Goal: Complete application form

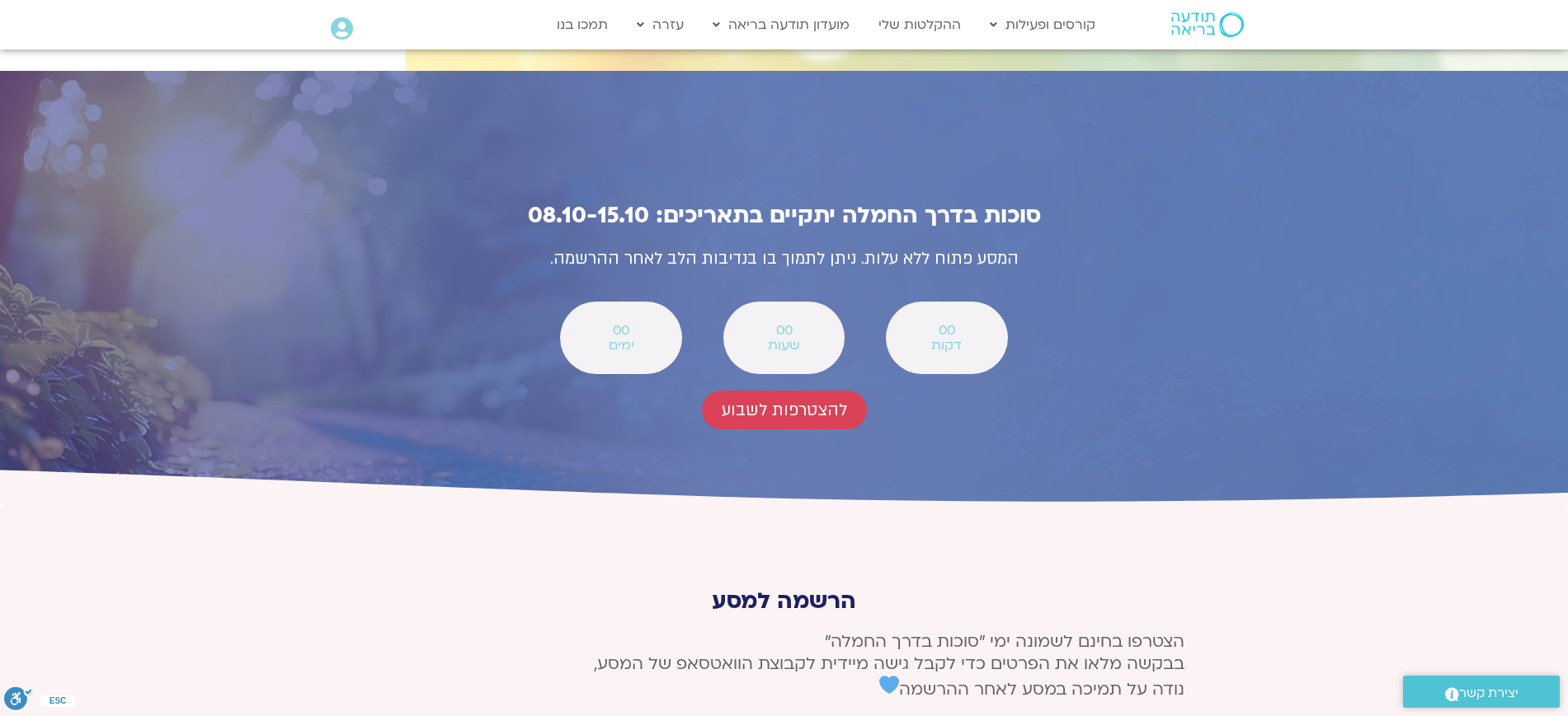
scroll to position [5874, 0]
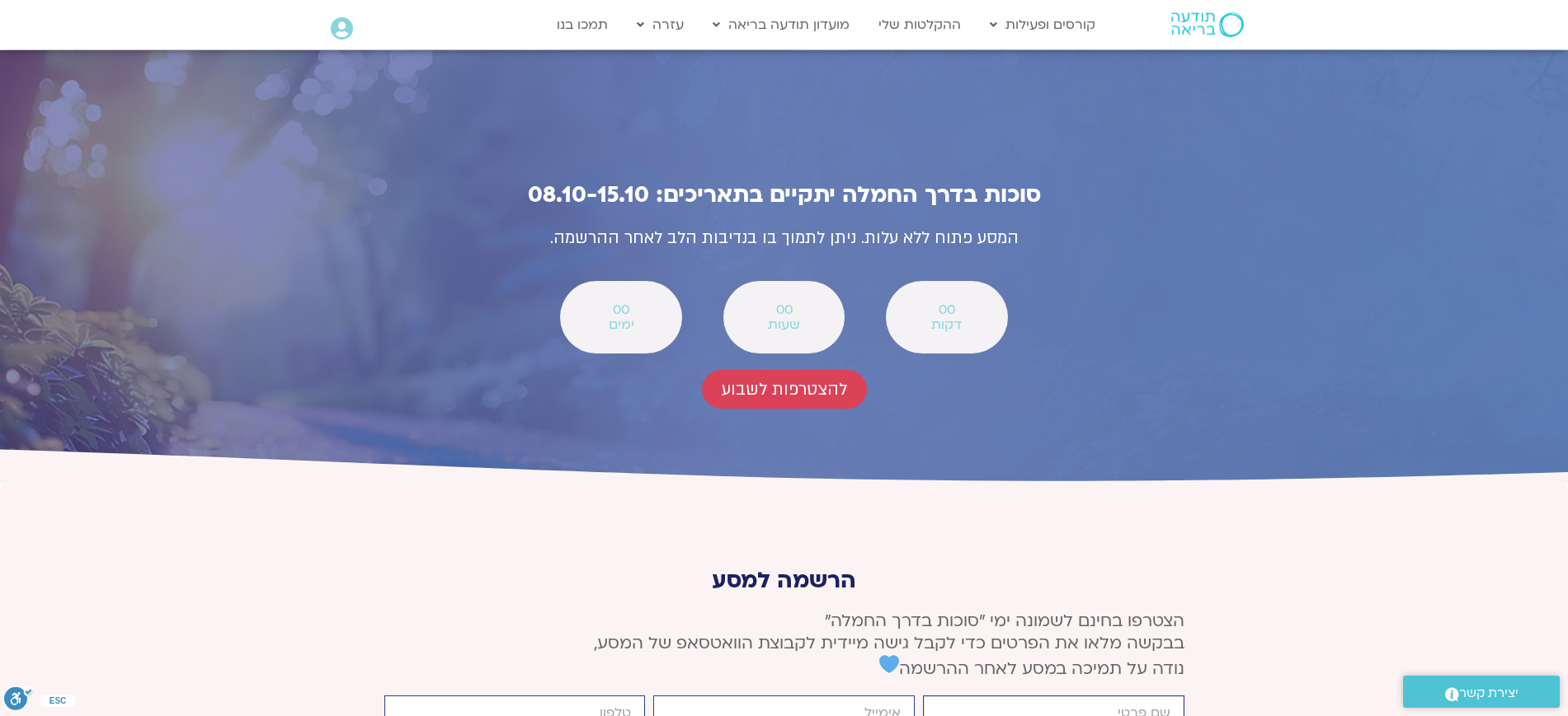
click at [1146, 696] on input "firstname" at bounding box center [1053, 713] width 261 height 36
type input "[PERSON_NAME]"
type input "[EMAIL_ADDRESS][DOMAIN_NAME]"
type input "0545997934"
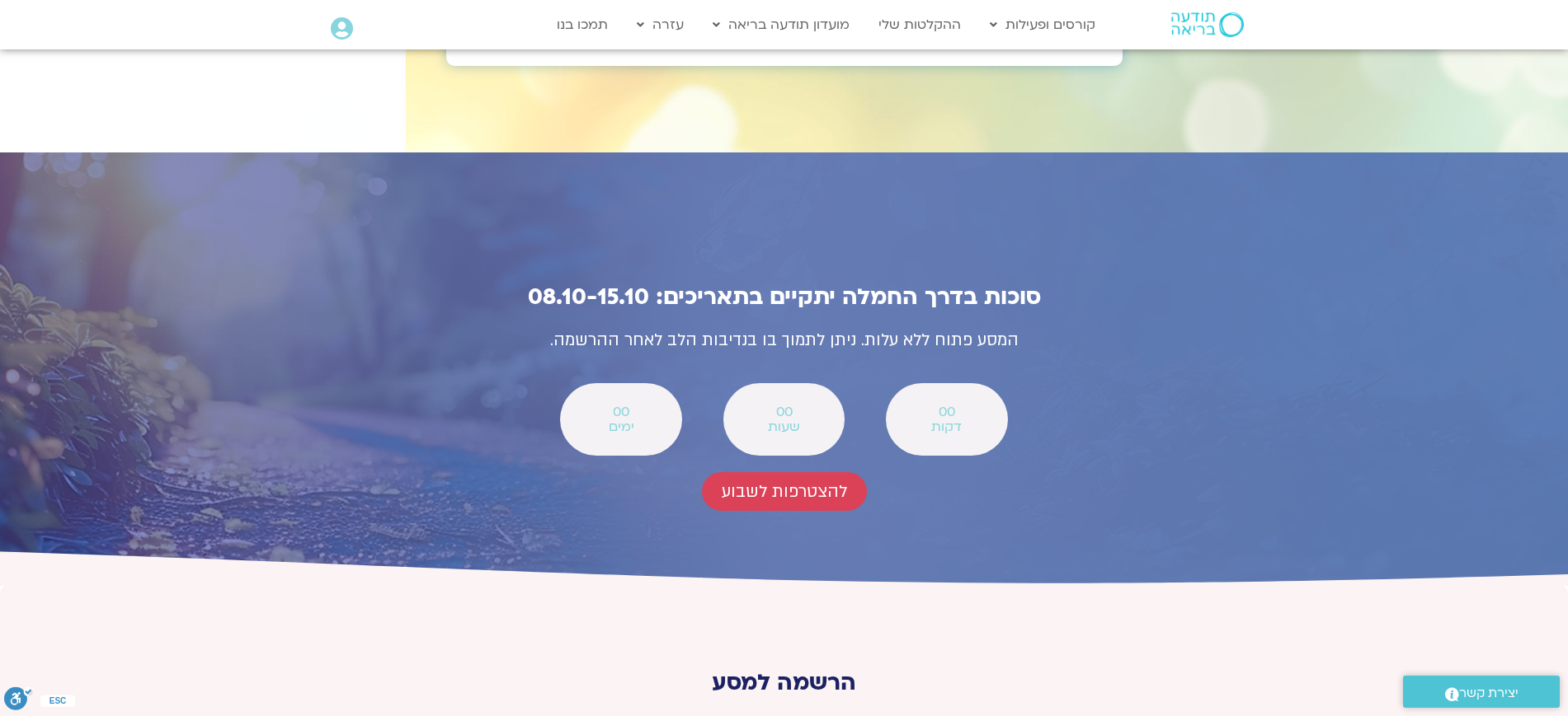
scroll to position [5737, 0]
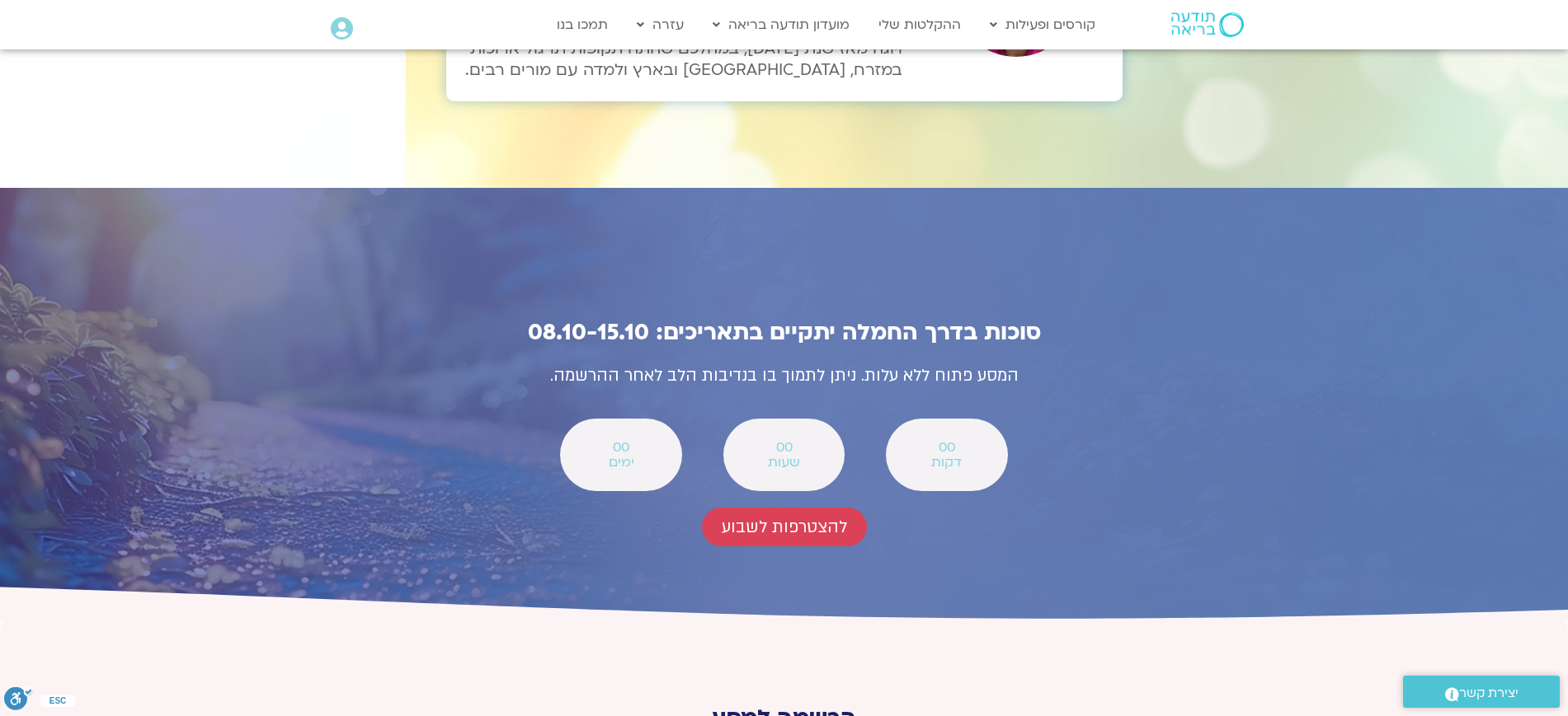
click at [810, 455] on span "שעות" at bounding box center [784, 462] width 78 height 15
click at [657, 419] on div "00 ימים" at bounding box center [621, 455] width 121 height 73
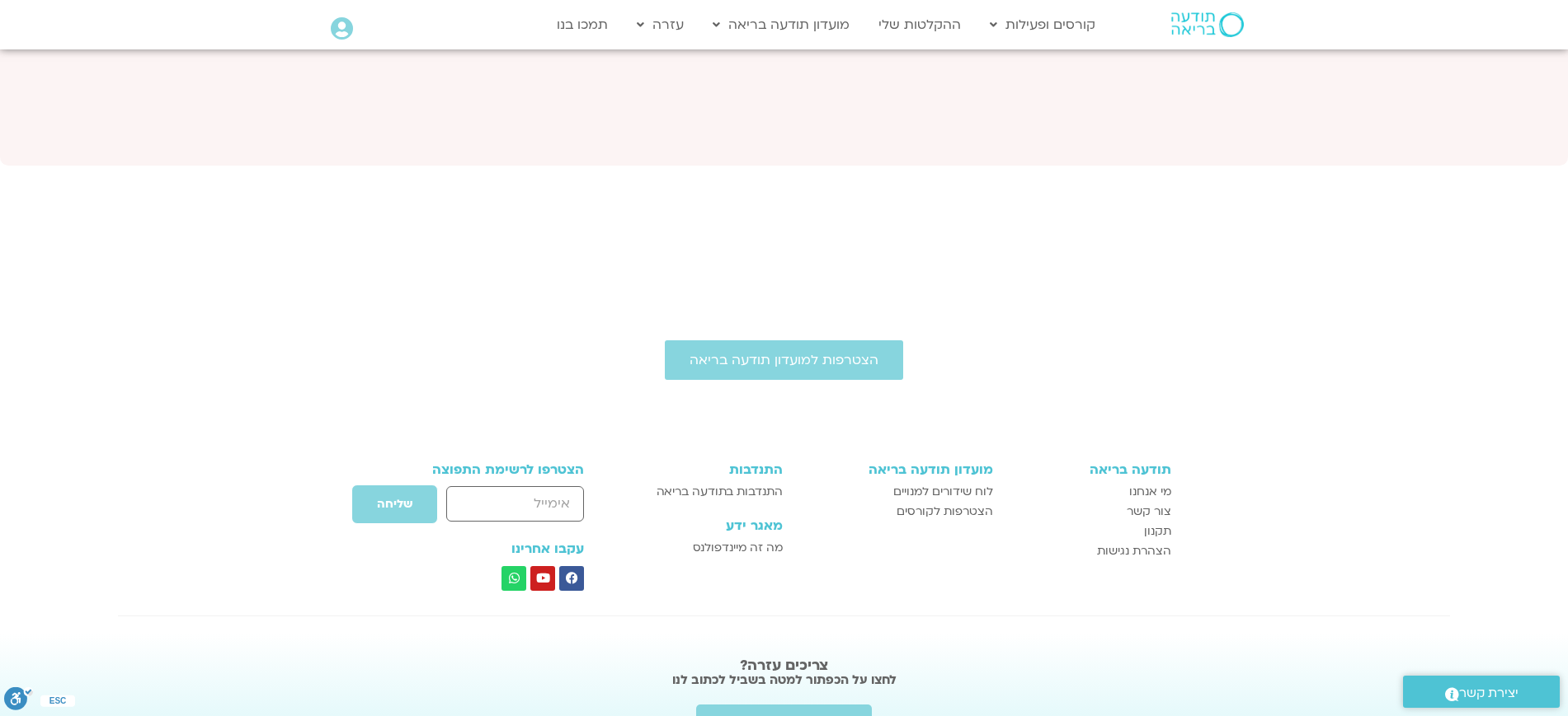
scroll to position [6664, 0]
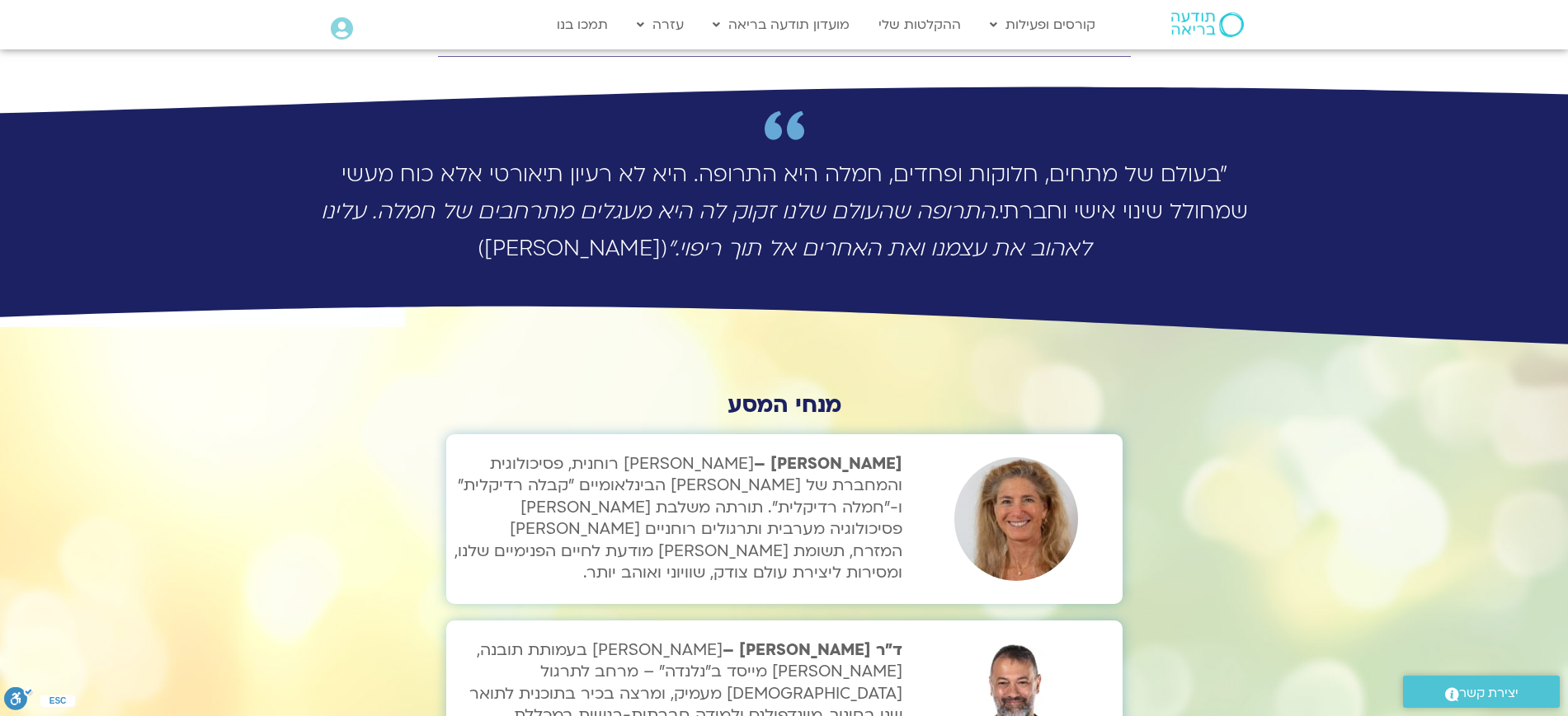
scroll to position [4638, 0]
